Goal: Task Accomplishment & Management: Manage account settings

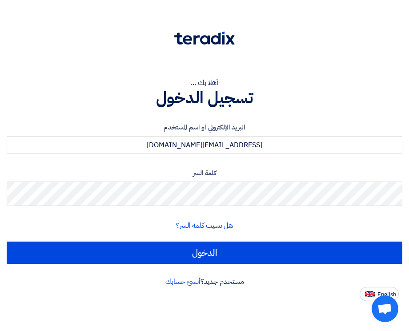
type input "[EMAIL_ADDRESS][DOMAIN_NAME]"
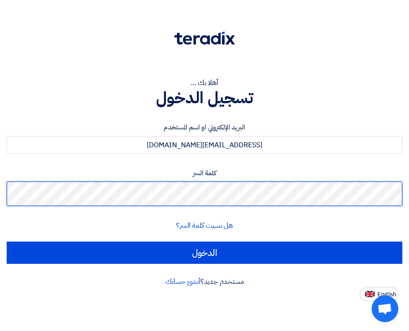
click at [7, 241] on input "الدخول" at bounding box center [204, 252] width 395 height 22
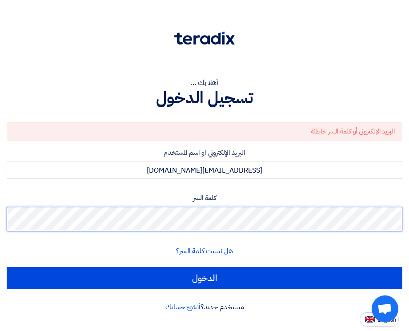
click at [7, 267] on input "الدخول" at bounding box center [204, 278] width 395 height 22
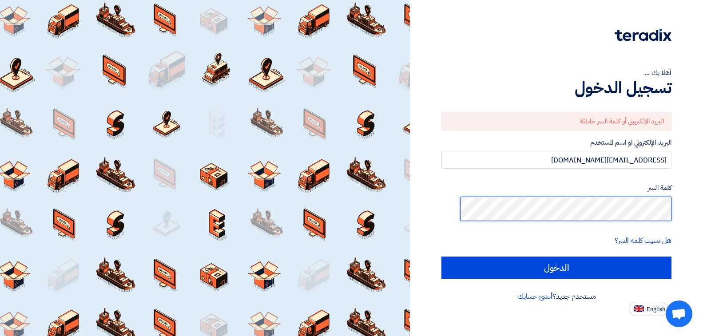
click at [408, 257] on input "الدخول" at bounding box center [557, 268] width 230 height 22
click at [408, 283] on div "أهلا بك ... تسجيل الدخول البريد الإلكتروني أو كلمة السر خاطئة البريد الإلكتروني…" at bounding box center [557, 158] width 280 height 316
click at [408, 257] on input "الدخول" at bounding box center [557, 268] width 230 height 22
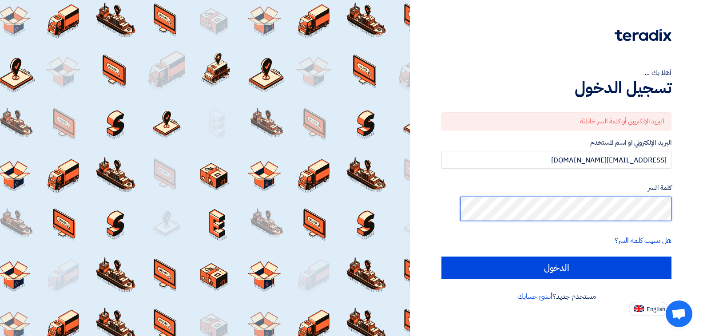
click at [408, 257] on input "الدخول" at bounding box center [557, 268] width 230 height 22
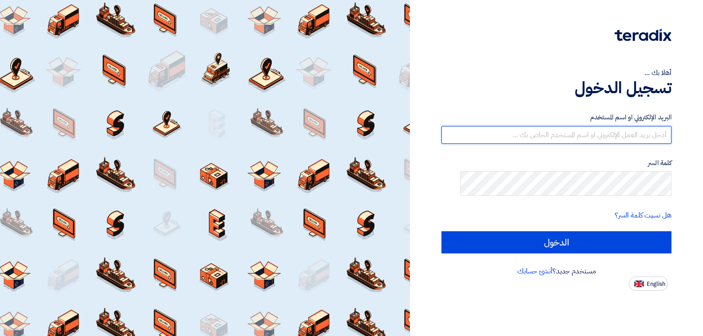
click at [579, 144] on input "text" at bounding box center [557, 135] width 230 height 18
type input "[EMAIL_ADDRESS][DOMAIN_NAME]"
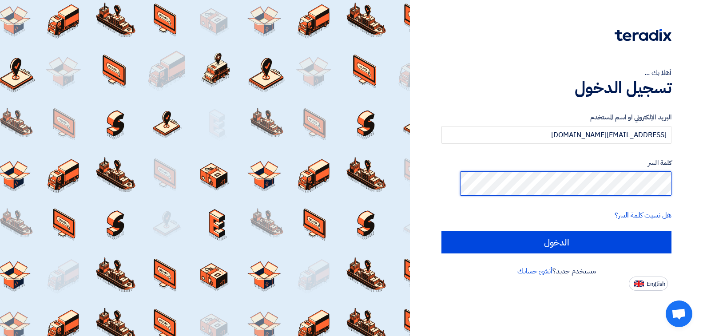
click at [442, 232] on input "الدخول" at bounding box center [557, 243] width 230 height 22
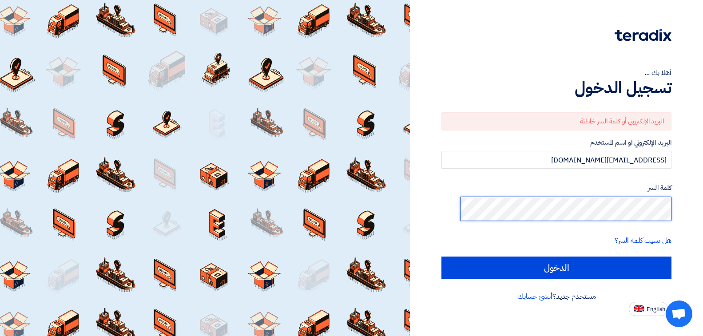
click at [442, 257] on input "الدخول" at bounding box center [557, 268] width 230 height 22
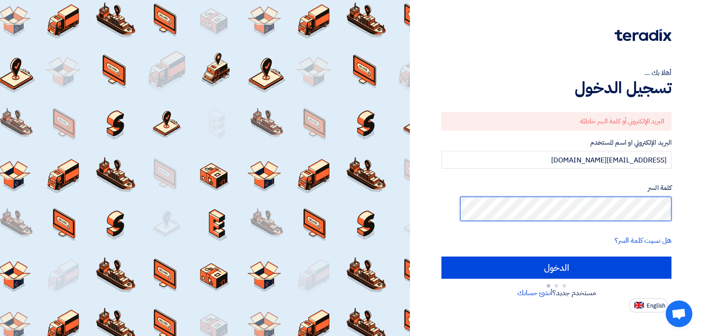
click at [442, 257] on input "الدخول" at bounding box center [557, 268] width 230 height 22
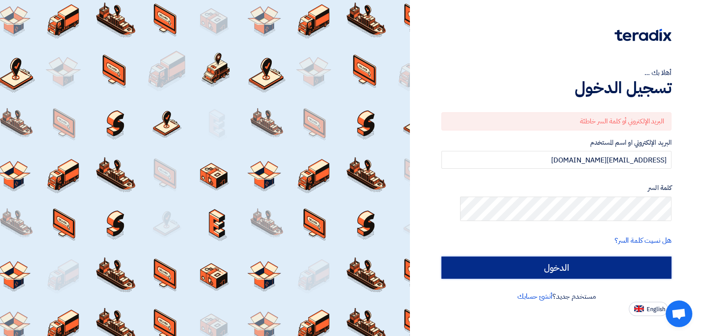
click at [602, 271] on input "الدخول" at bounding box center [557, 268] width 230 height 22
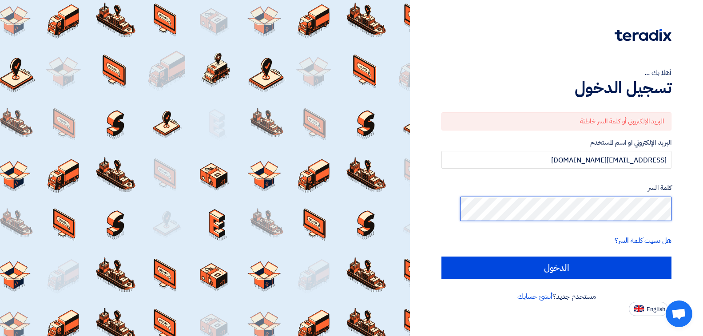
click at [442, 257] on input "الدخول" at bounding box center [557, 268] width 230 height 22
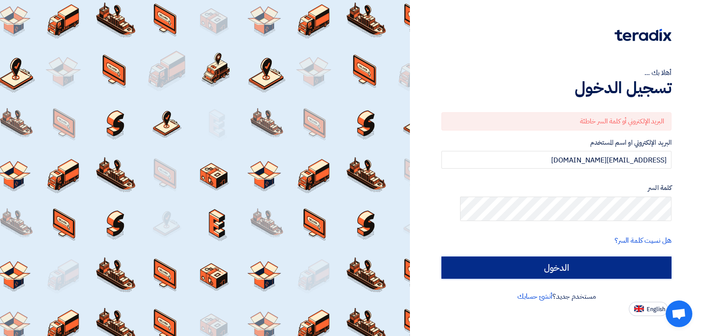
click at [601, 269] on input "الدخول" at bounding box center [557, 268] width 230 height 22
